Goal: Information Seeking & Learning: Check status

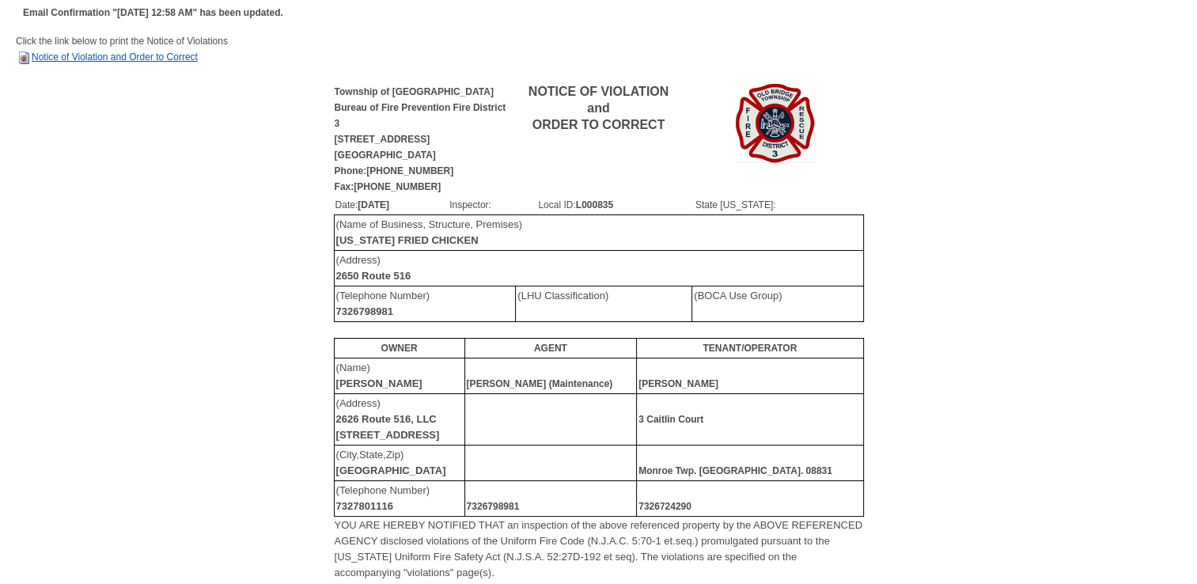
click at [85, 59] on link "Notice of Violation and Order to Correct" at bounding box center [107, 56] width 182 height 11
click at [89, 53] on link "Notice of Violation and Order to Correct" at bounding box center [107, 56] width 182 height 11
click at [90, 57] on link "Notice of Violation and Order to Correct" at bounding box center [107, 56] width 182 height 11
